Goal: Contribute content

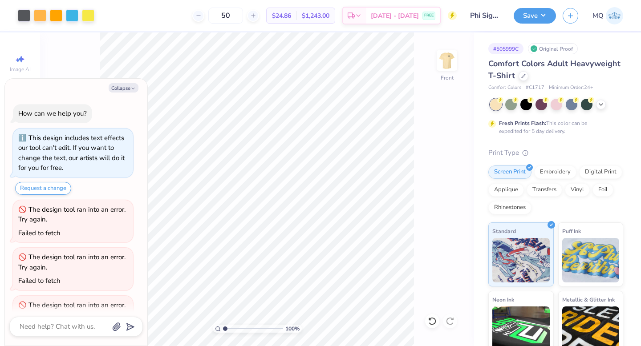
scroll to position [655, 0]
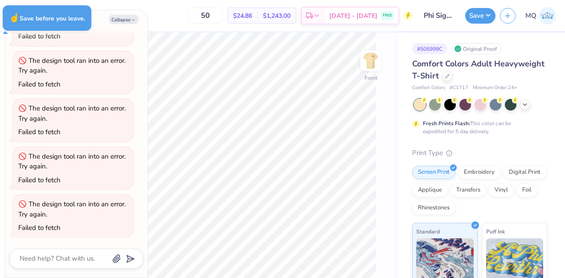
type textarea "x"
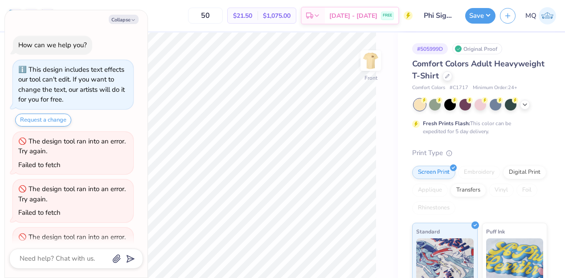
scroll to position [747, 0]
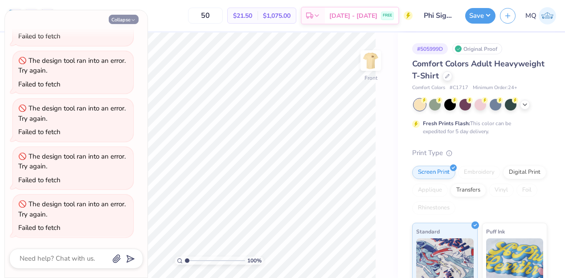
click at [134, 20] on icon "button" at bounding box center [132, 19] width 5 height 5
type textarea "x"
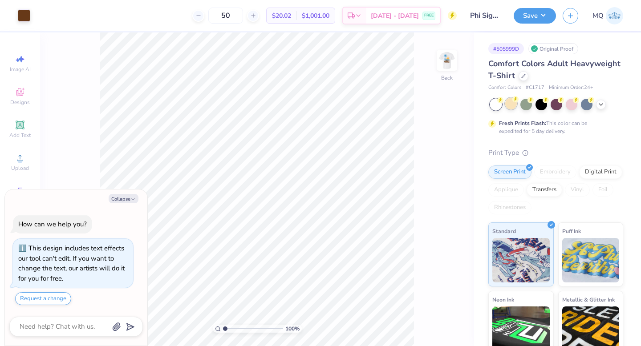
click at [513, 103] on div at bounding box center [511, 104] width 12 height 12
click at [449, 59] on img at bounding box center [447, 61] width 36 height 36
click at [598, 106] on icon at bounding box center [601, 103] width 7 height 7
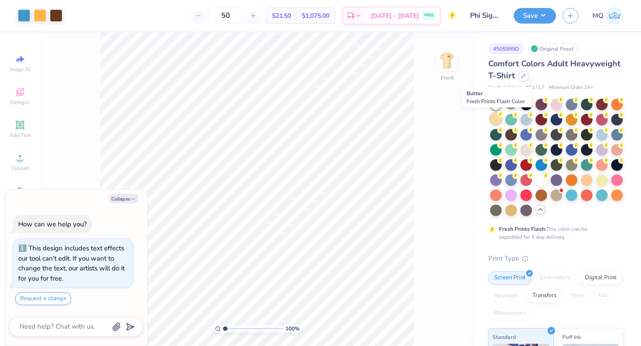
click at [496, 121] on div at bounding box center [496, 119] width 12 height 12
click at [498, 106] on div at bounding box center [496, 105] width 12 height 12
click at [513, 103] on div at bounding box center [511, 104] width 12 height 12
click at [533, 16] on button "Save" at bounding box center [535, 15] width 42 height 16
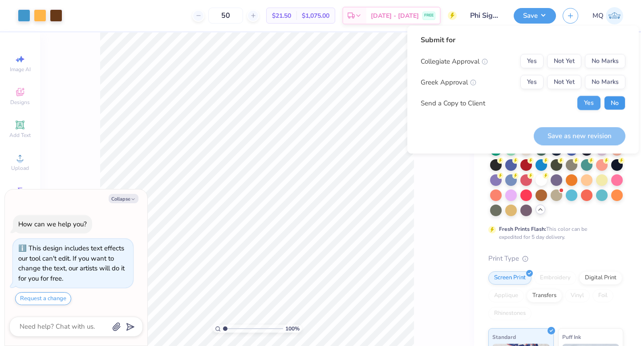
click at [617, 103] on button "No" at bounding box center [614, 103] width 21 height 14
click at [606, 66] on button "No Marks" at bounding box center [605, 61] width 41 height 14
click at [557, 84] on button "Not Yet" at bounding box center [564, 82] width 34 height 14
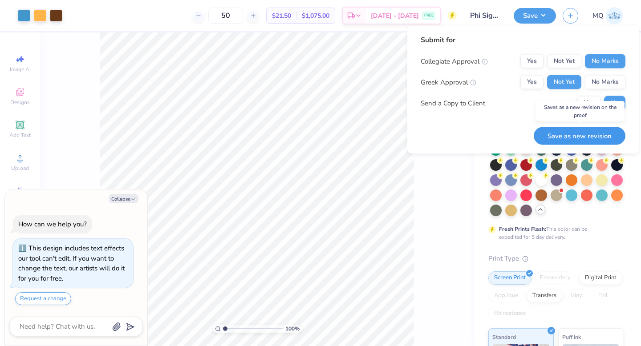
click at [586, 134] on button "Save as new revision" at bounding box center [580, 136] width 92 height 18
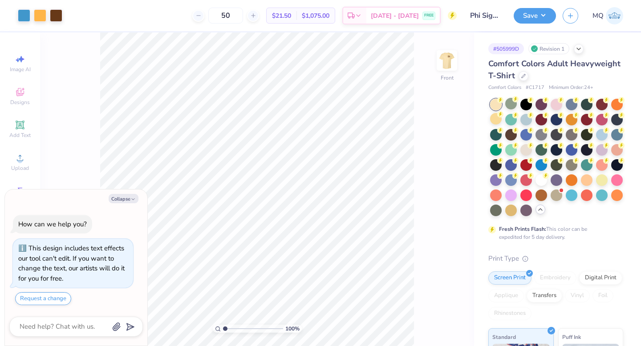
type textarea "x"
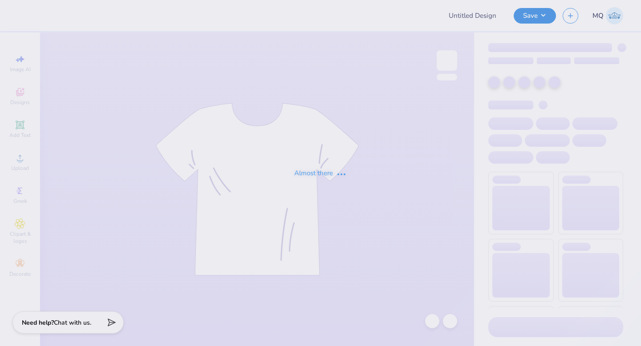
type input "Phi Sigma Pi Fall Rush"
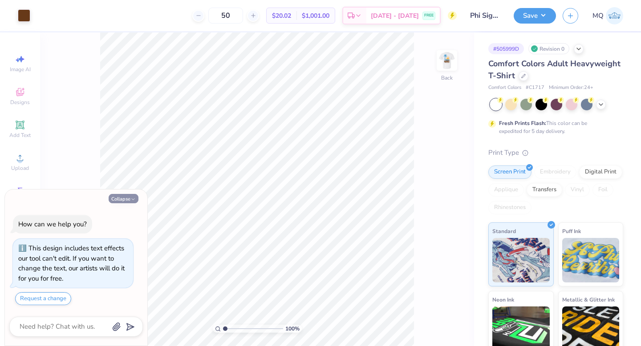
click at [132, 199] on icon "button" at bounding box center [132, 199] width 5 height 5
type textarea "x"
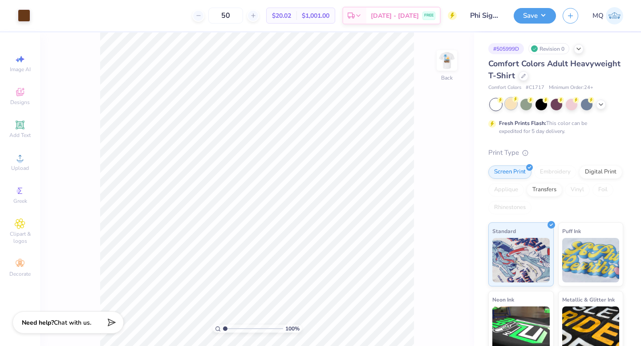
click at [512, 104] on div at bounding box center [511, 104] width 12 height 12
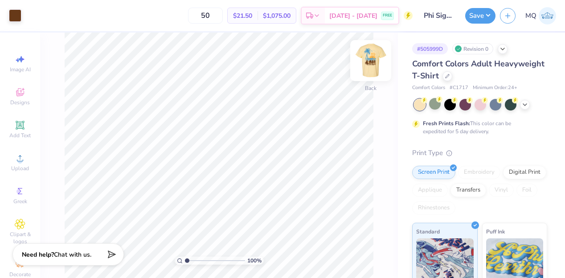
click at [374, 59] on img at bounding box center [371, 61] width 36 height 36
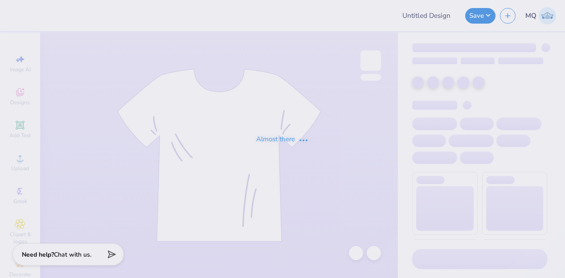
type input "Phi Sigma Pi Fall Rush"
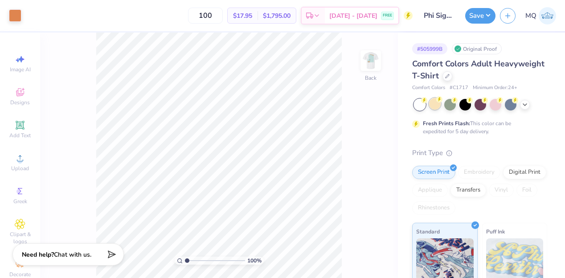
click at [434, 106] on div at bounding box center [435, 104] width 12 height 12
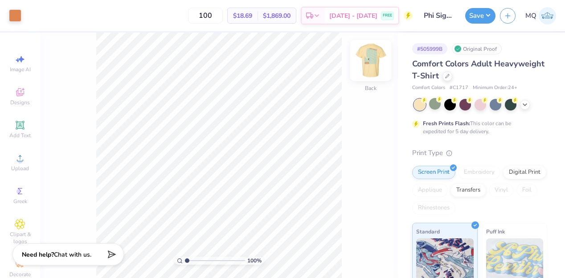
click at [371, 62] on img at bounding box center [371, 61] width 36 height 36
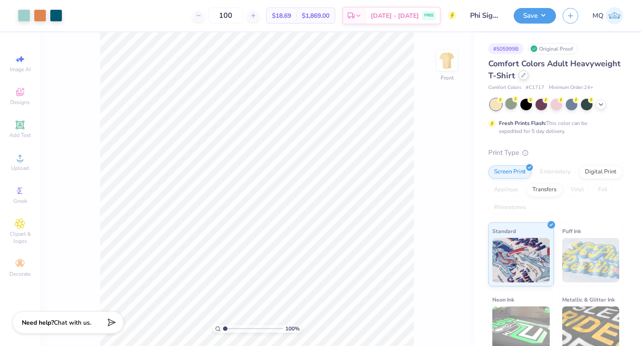
click at [522, 77] on icon at bounding box center [523, 75] width 4 height 4
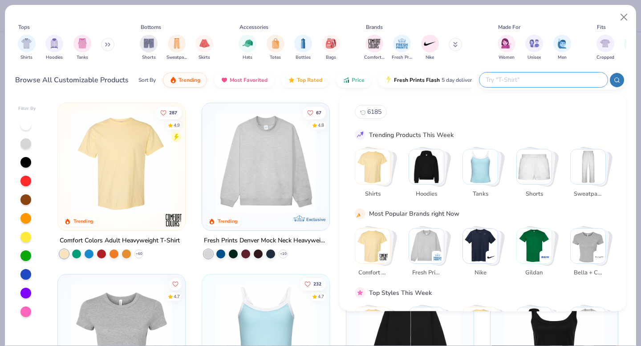
click at [564, 82] on input "text" at bounding box center [543, 80] width 117 height 10
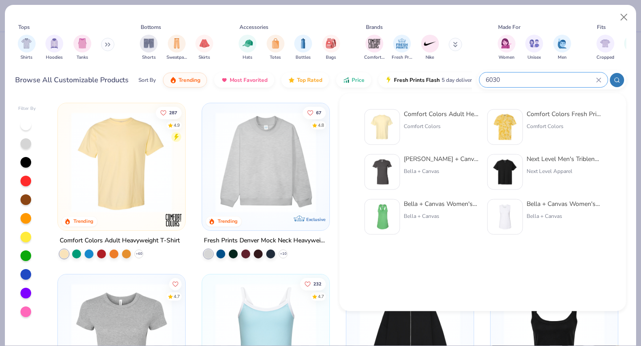
type input "6030"
click at [452, 117] on div "Comfort Colors Adult Heavyweight RS Pocket T-Shirt" at bounding box center [441, 114] width 75 height 9
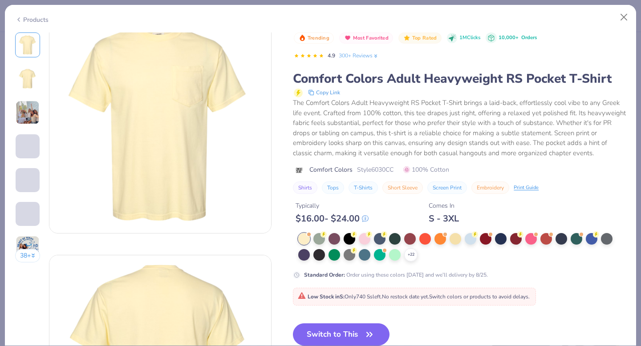
scroll to position [21, 0]
click at [357, 277] on button "Switch to This" at bounding box center [341, 335] width 97 height 22
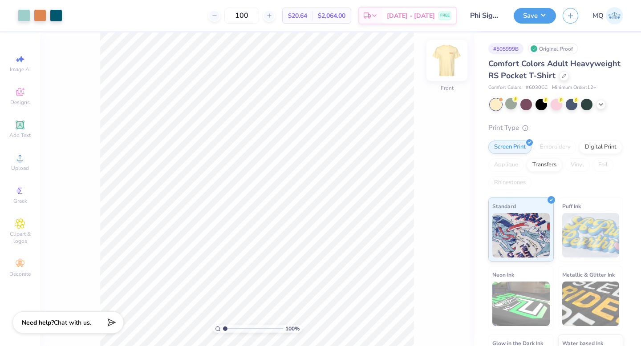
click at [443, 61] on img at bounding box center [447, 61] width 36 height 36
click at [442, 61] on img at bounding box center [447, 61] width 36 height 36
click at [442, 61] on img at bounding box center [447, 61] width 18 height 18
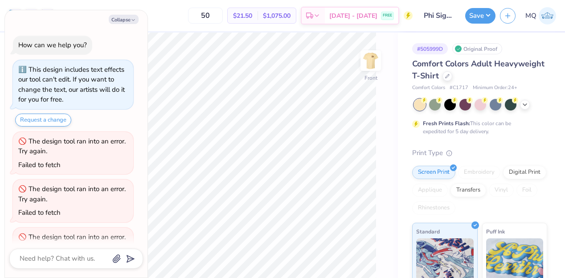
scroll to position [703, 0]
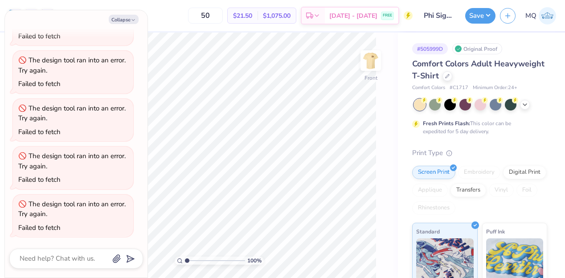
type textarea "x"
